Goal: Find specific page/section: Find specific page/section

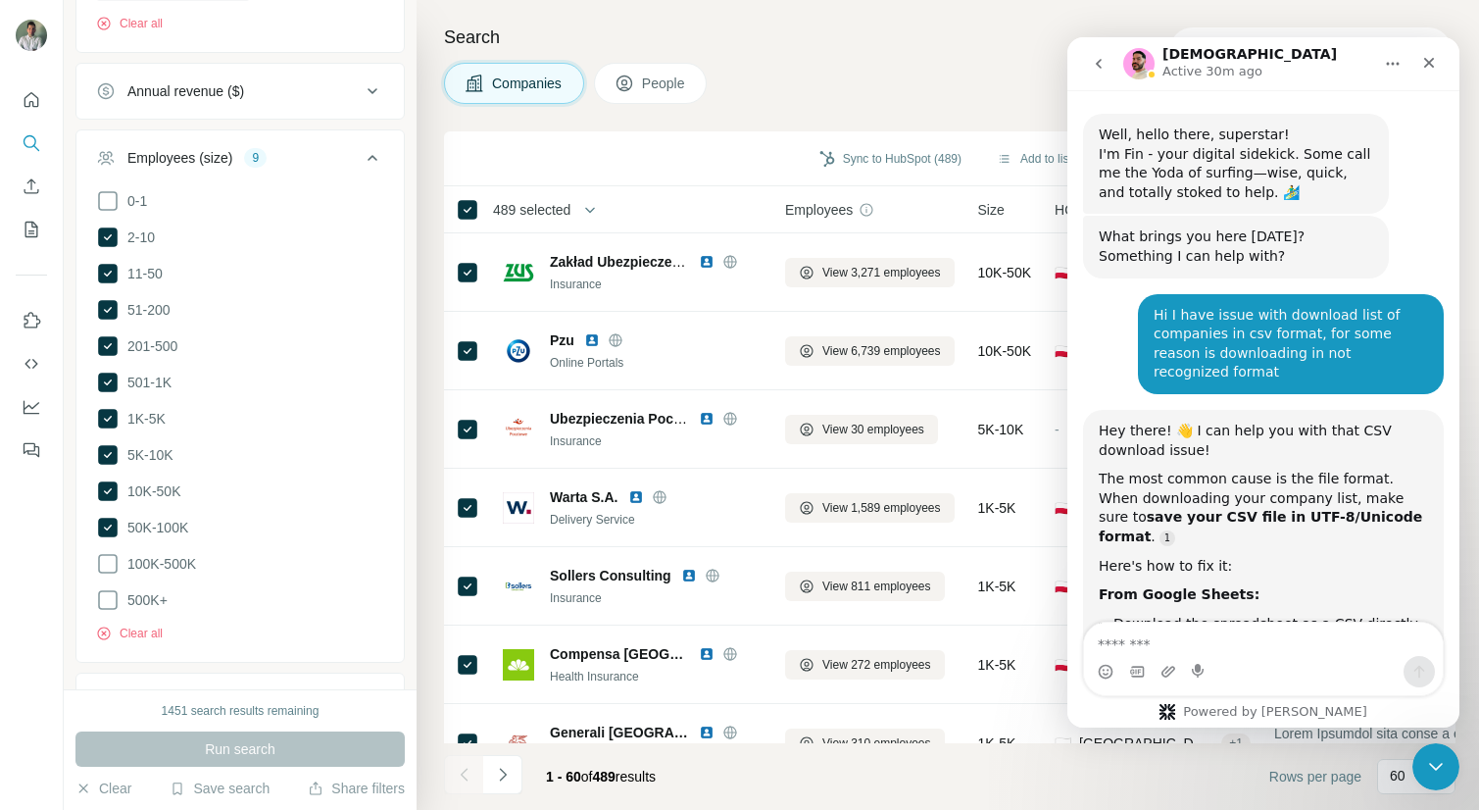
scroll to position [3972, 0]
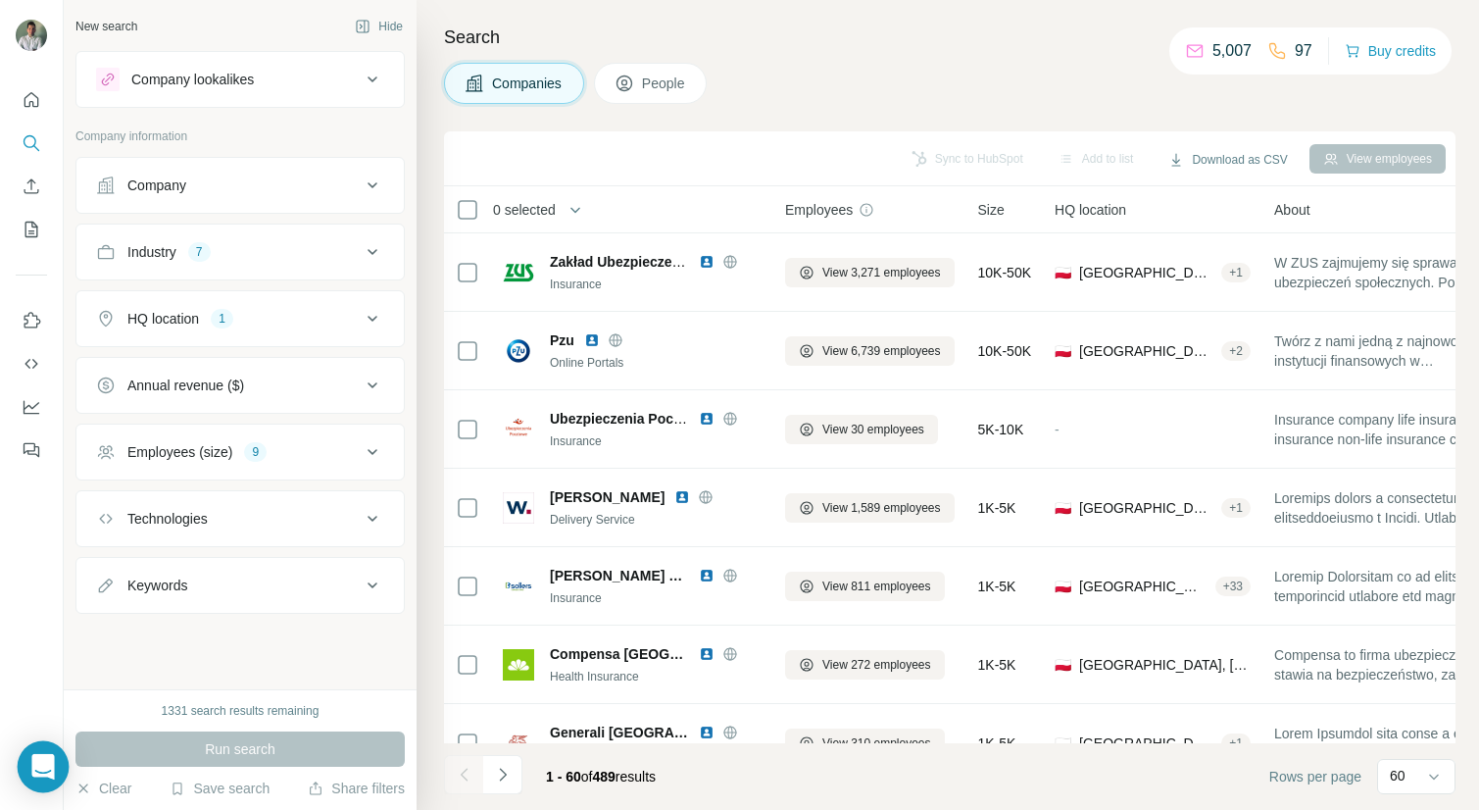
click at [48, 766] on icon "Open Intercom Messenger" at bounding box center [42, 766] width 23 height 25
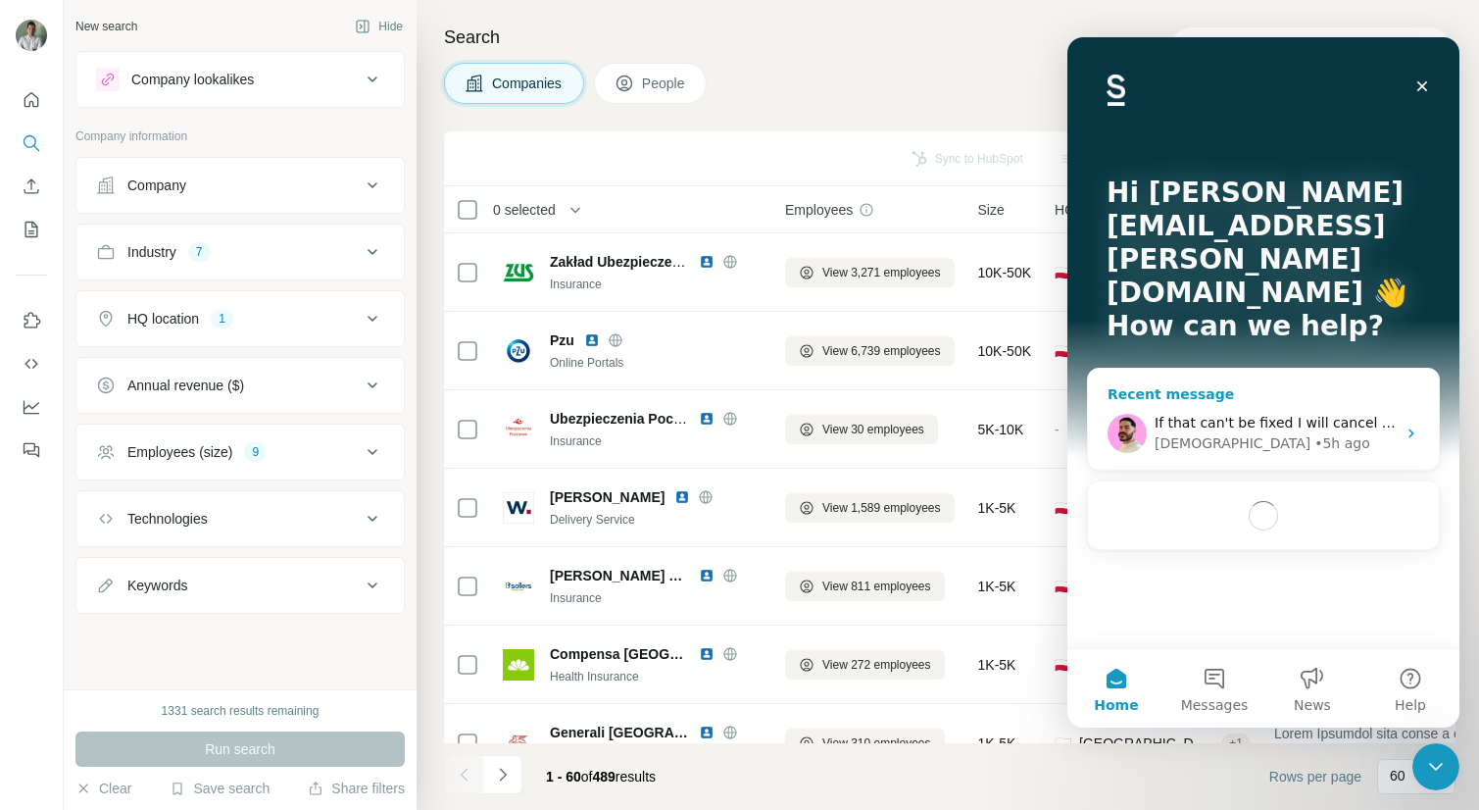
click at [1307, 433] on div "Christian • 5h ago" at bounding box center [1275, 443] width 241 height 21
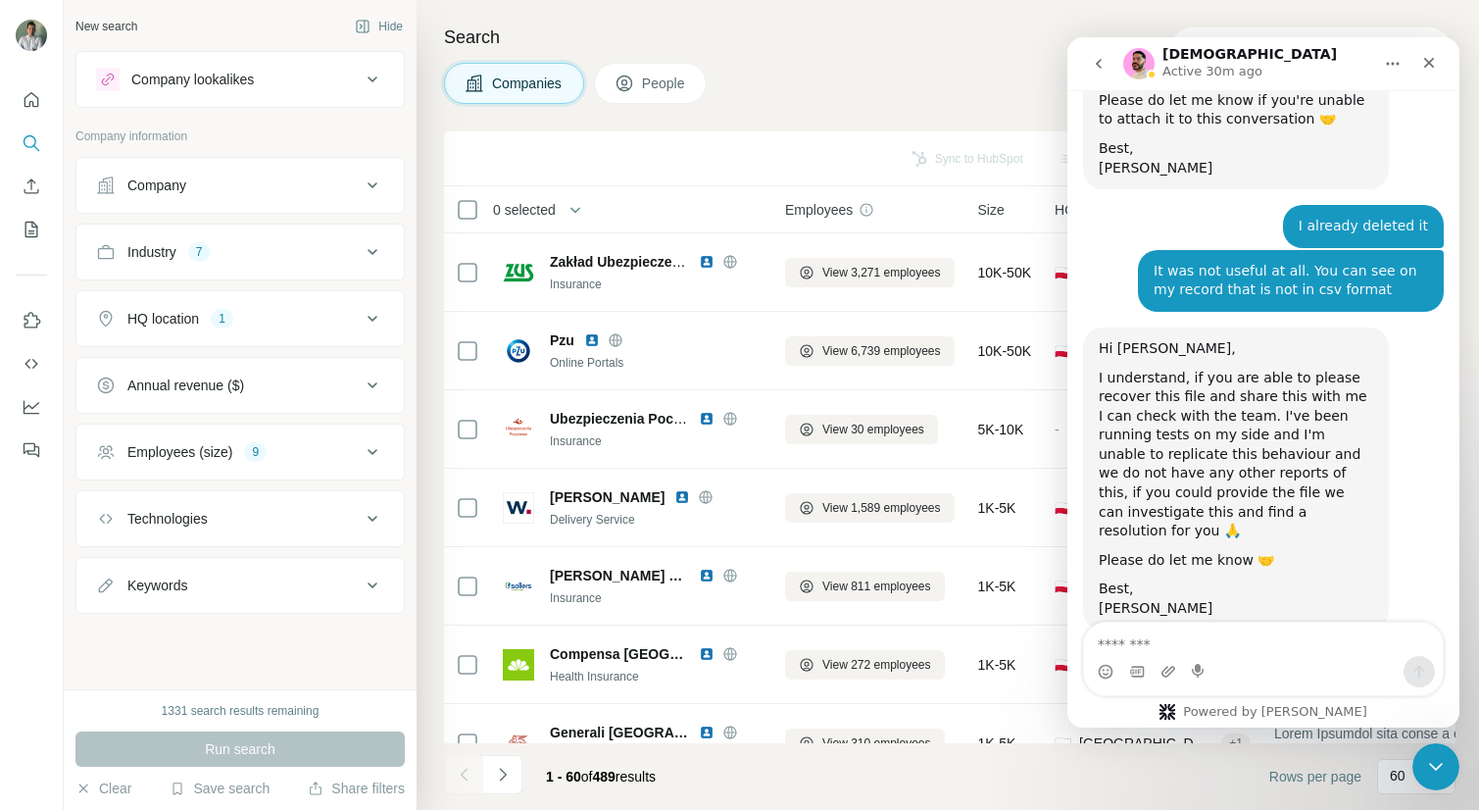
scroll to position [3712, 0]
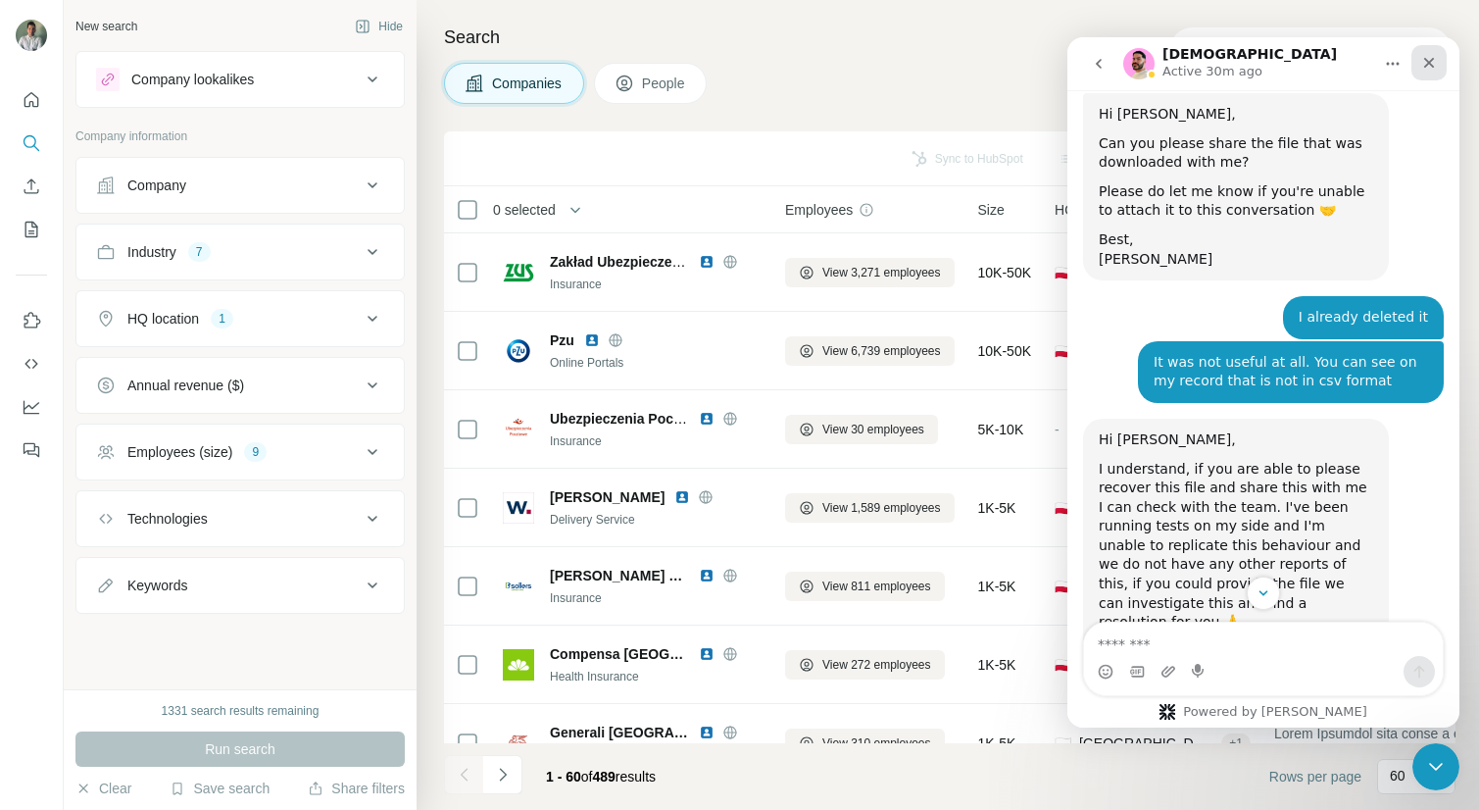
click at [1424, 67] on icon "Close" at bounding box center [1429, 63] width 11 height 11
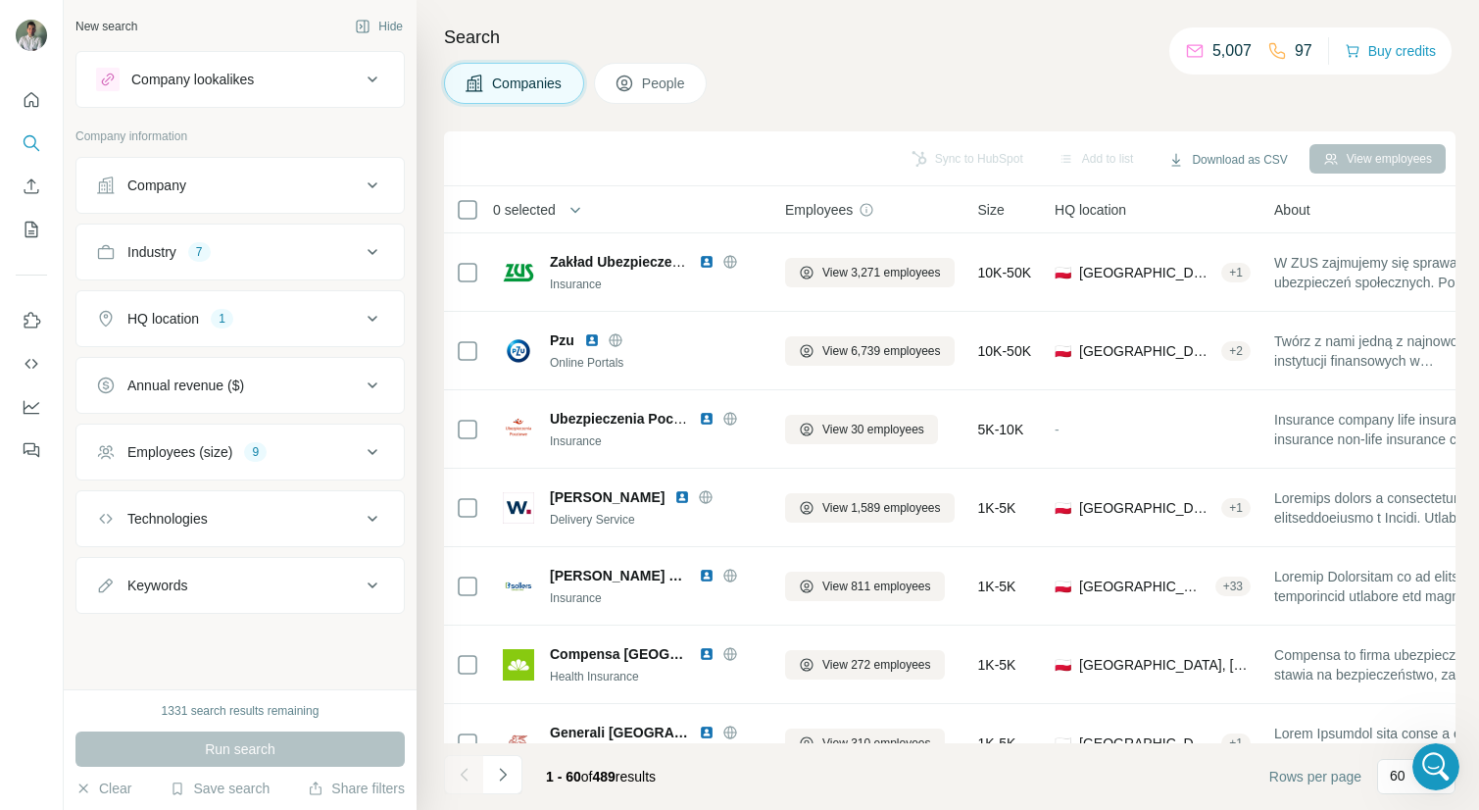
scroll to position [3905, 0]
